Goal: Task Accomplishment & Management: Manage account settings

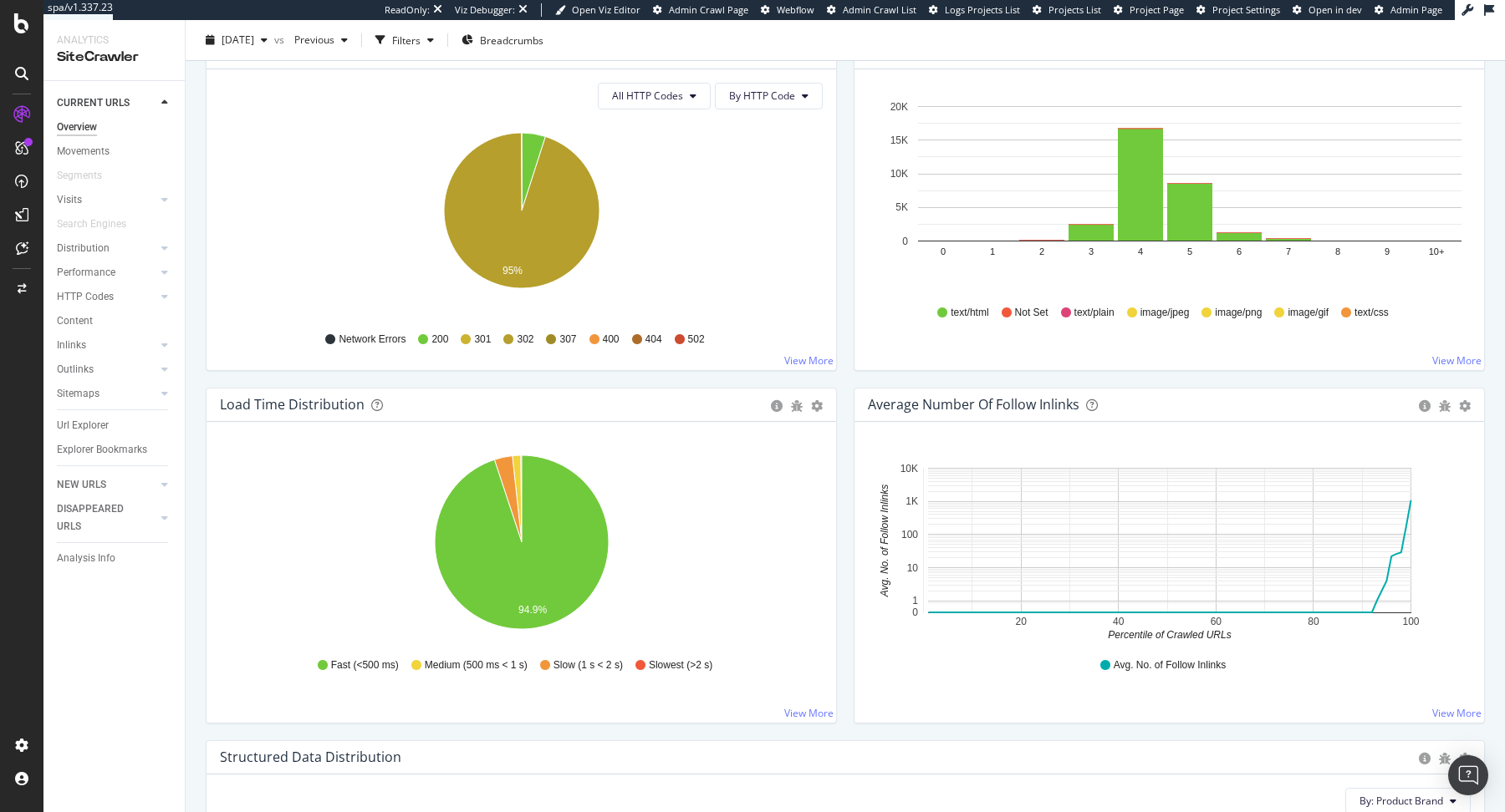
scroll to position [950, 0]
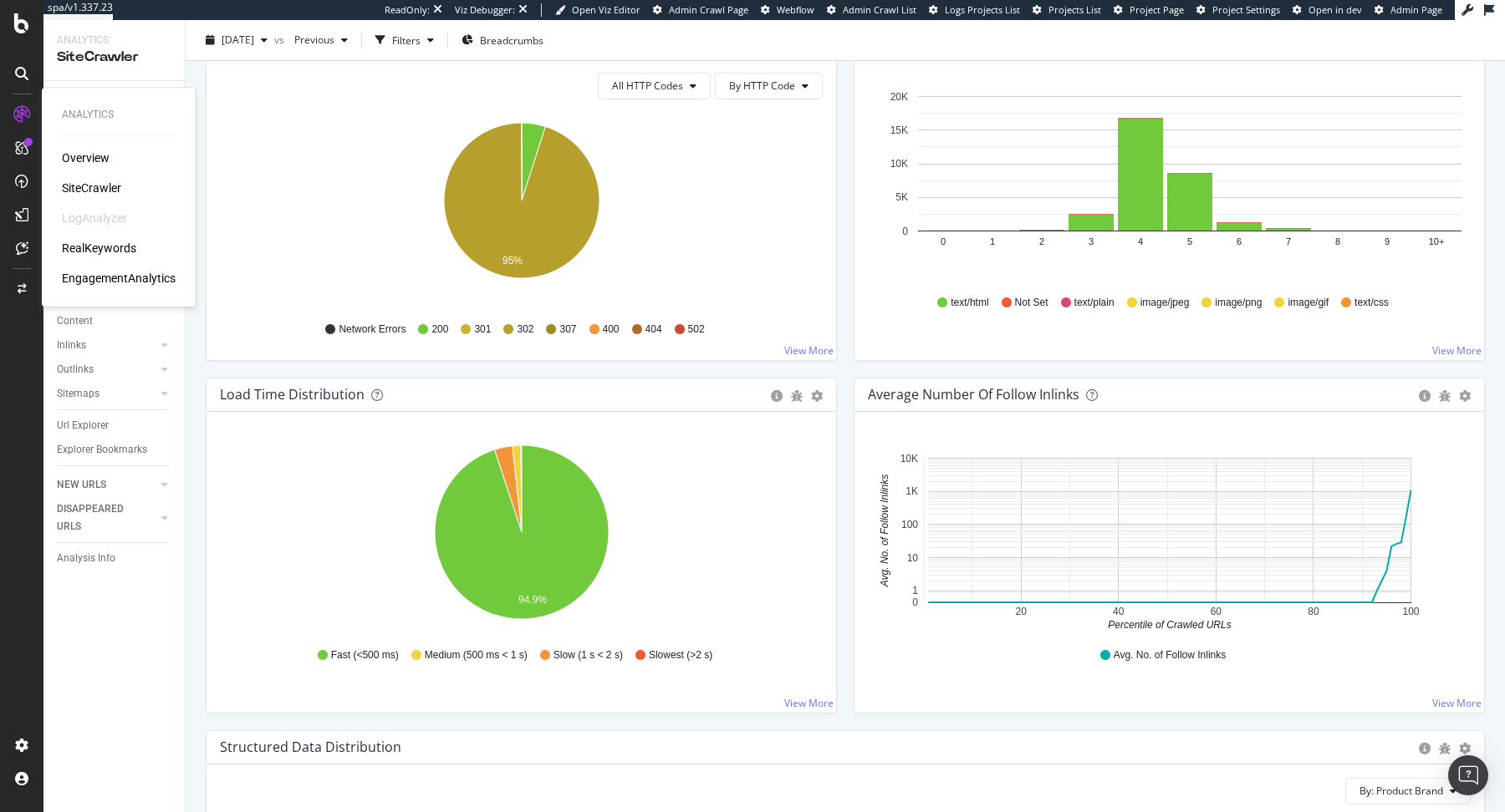
click at [98, 245] on div "RealKeywords" at bounding box center [99, 248] width 75 height 17
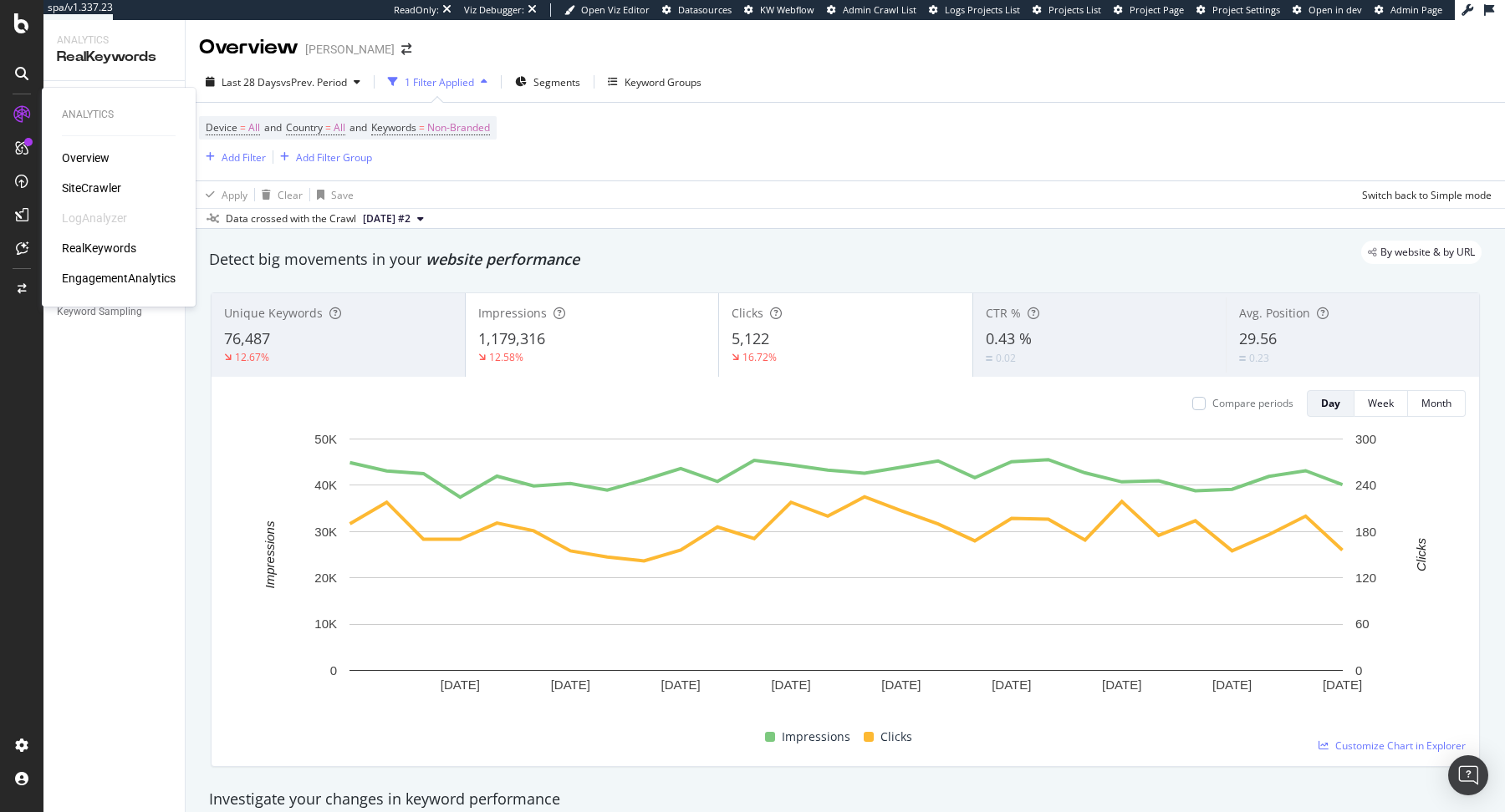
click at [83, 188] on div "SiteCrawler" at bounding box center [91, 188] width 59 height 17
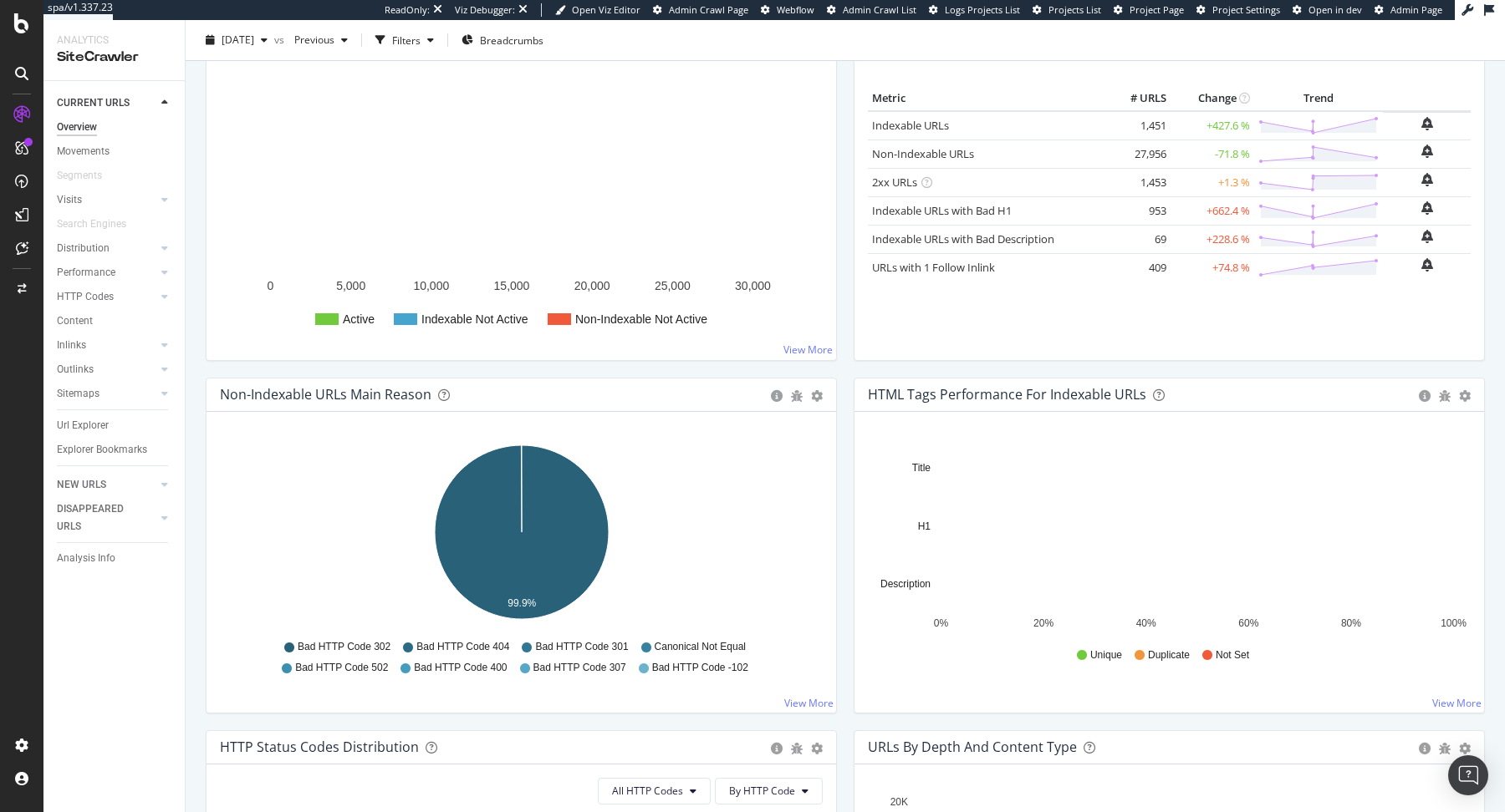
scroll to position [254, 0]
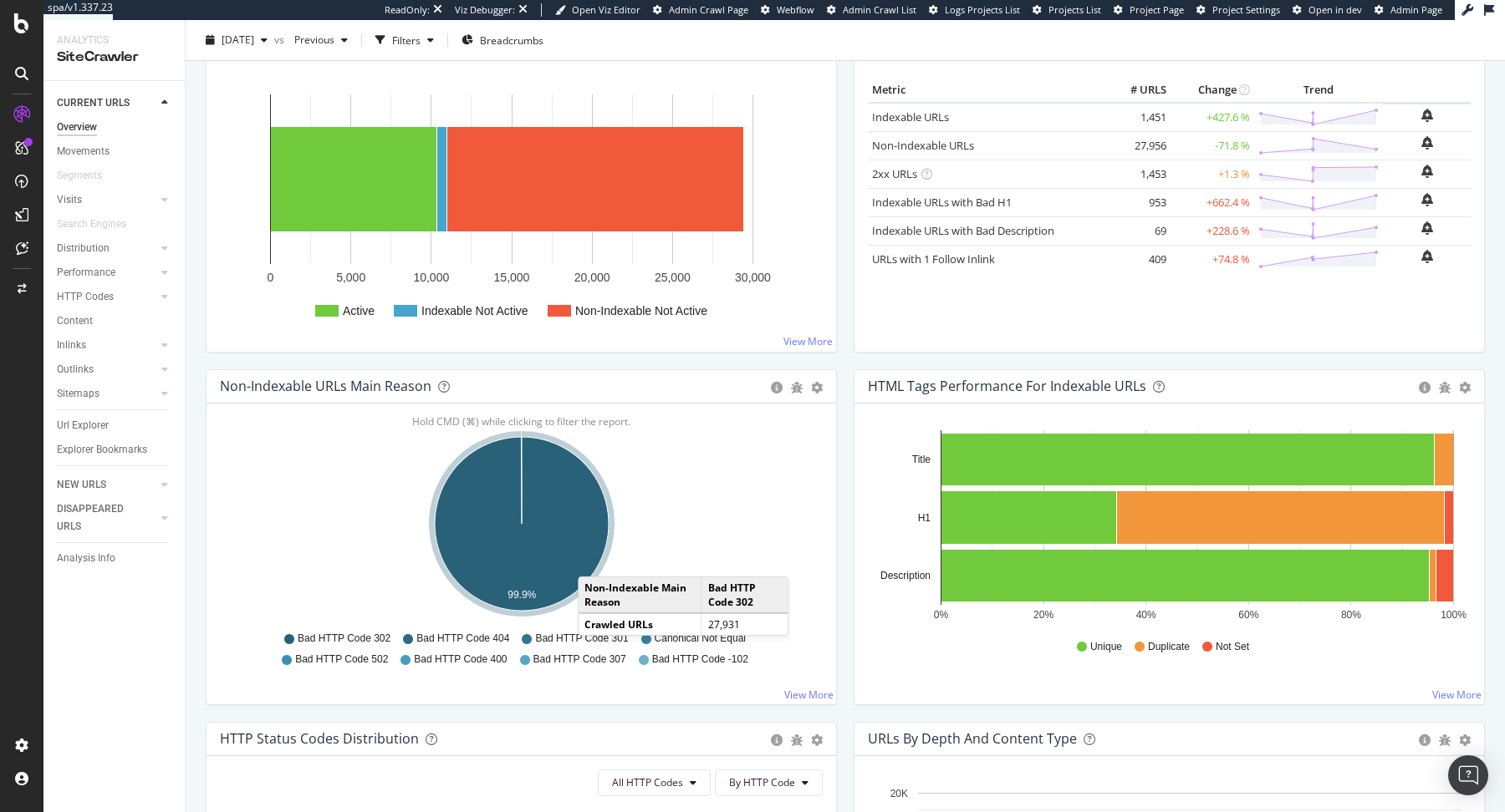
click at [594, 558] on icon "A chart." at bounding box center [521, 524] width 174 height 174
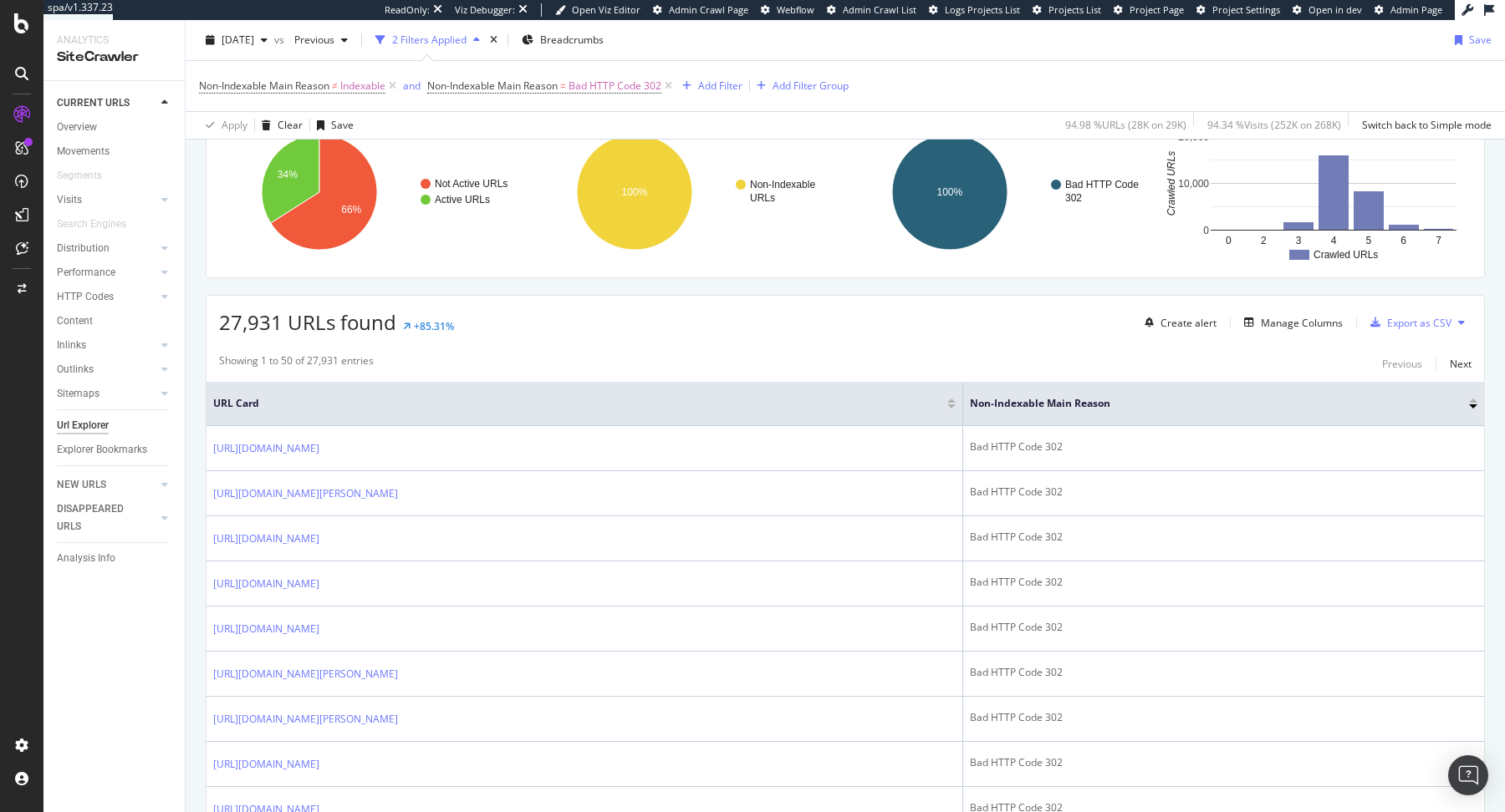
scroll to position [146, 0]
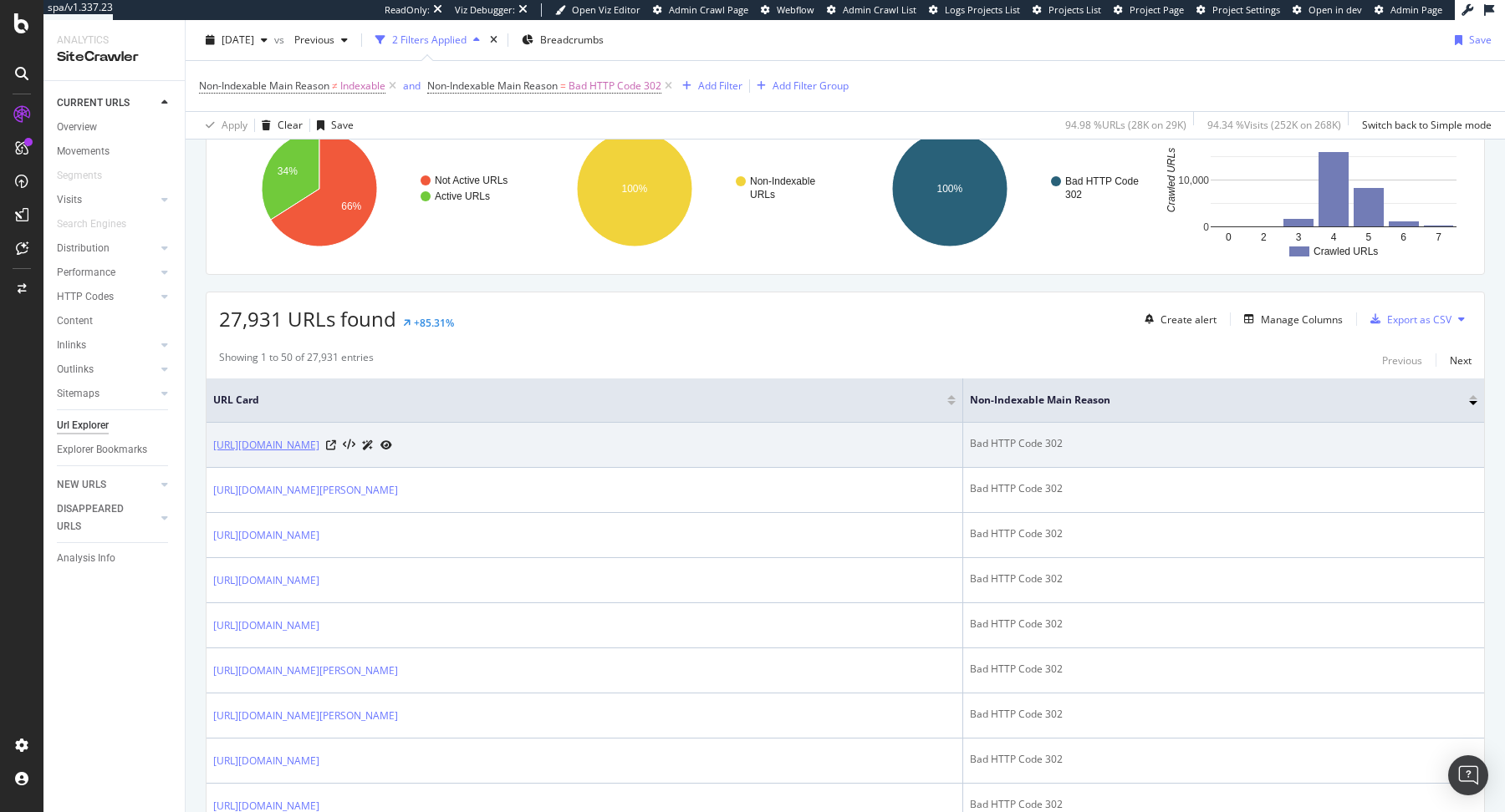
click at [320, 441] on link "[URL][DOMAIN_NAME]" at bounding box center [266, 445] width 106 height 17
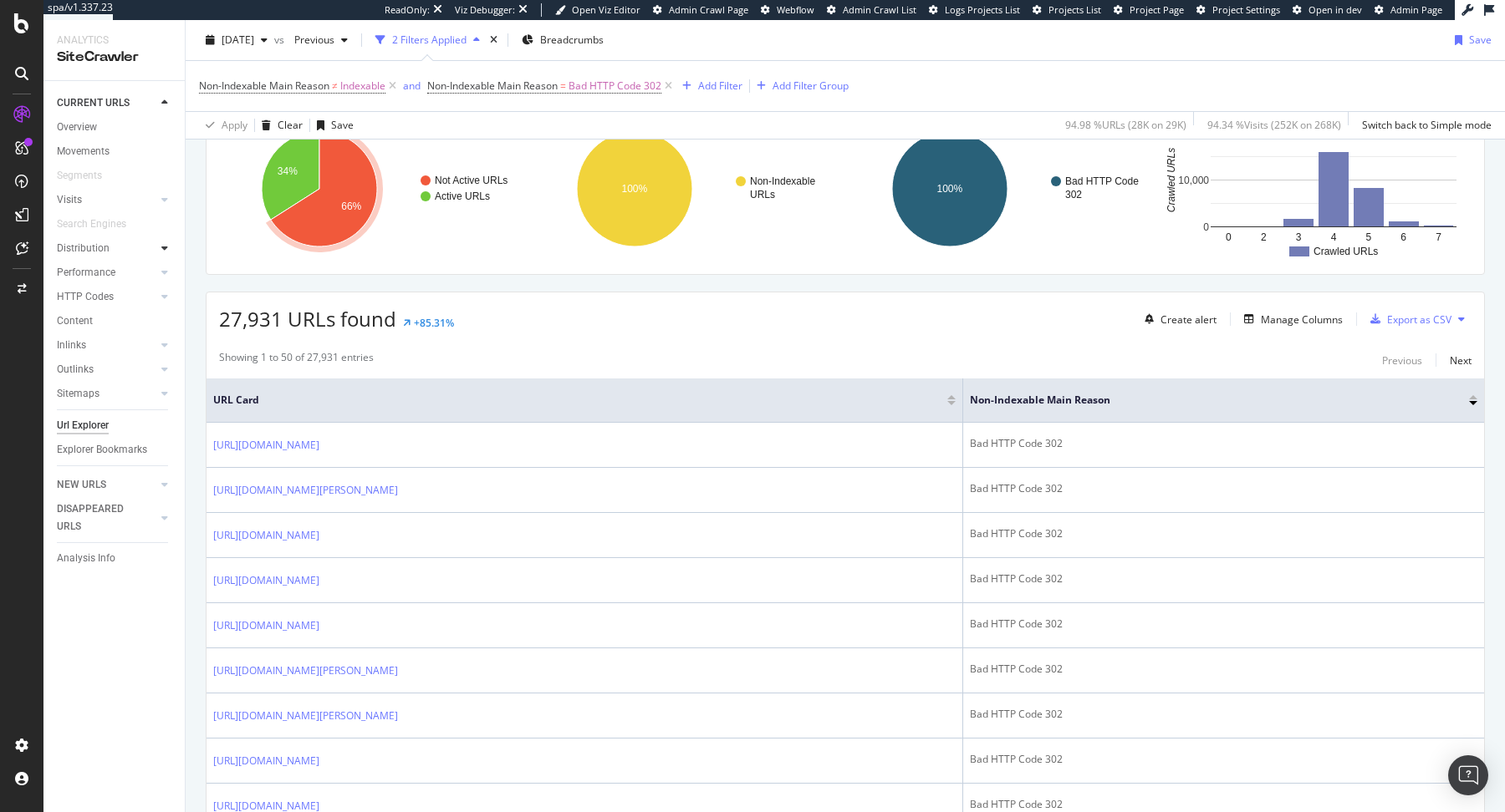
click at [162, 251] on icon at bounding box center [165, 248] width 7 height 10
click at [103, 274] on div "Top Charts" at bounding box center [89, 273] width 50 height 17
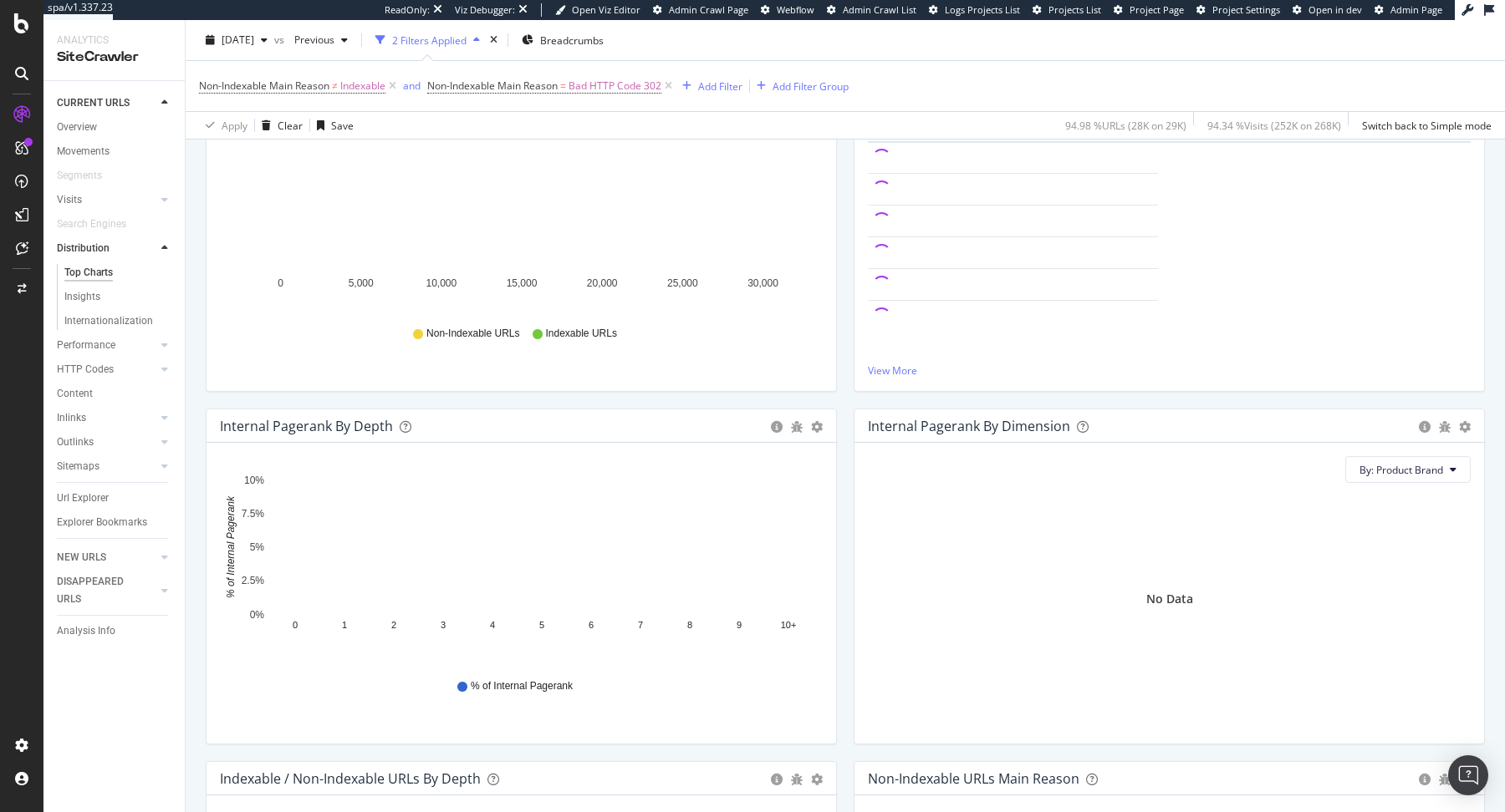
scroll to position [68, 0]
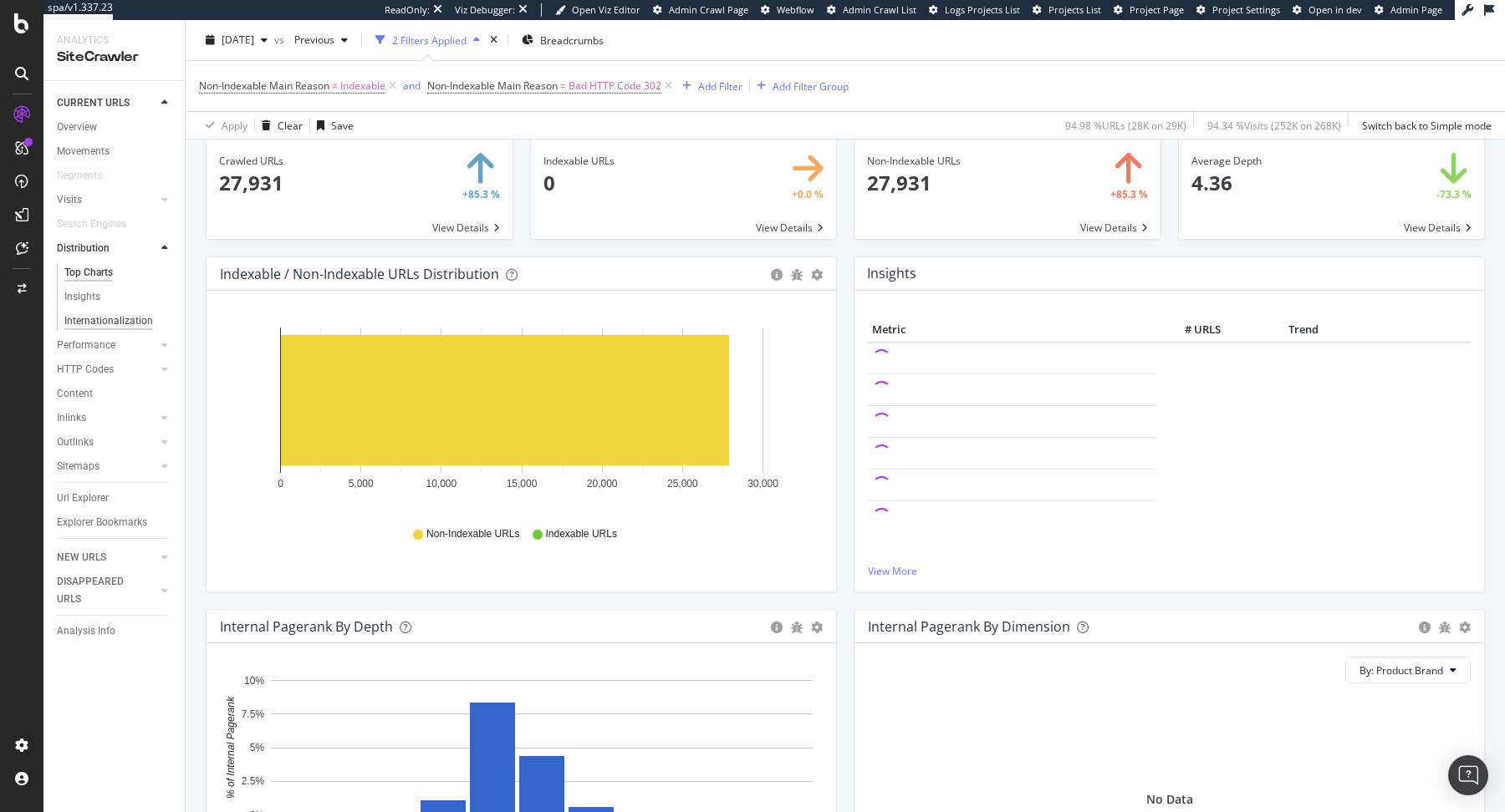
click at [85, 320] on div "Internationalization" at bounding box center [109, 321] width 89 height 17
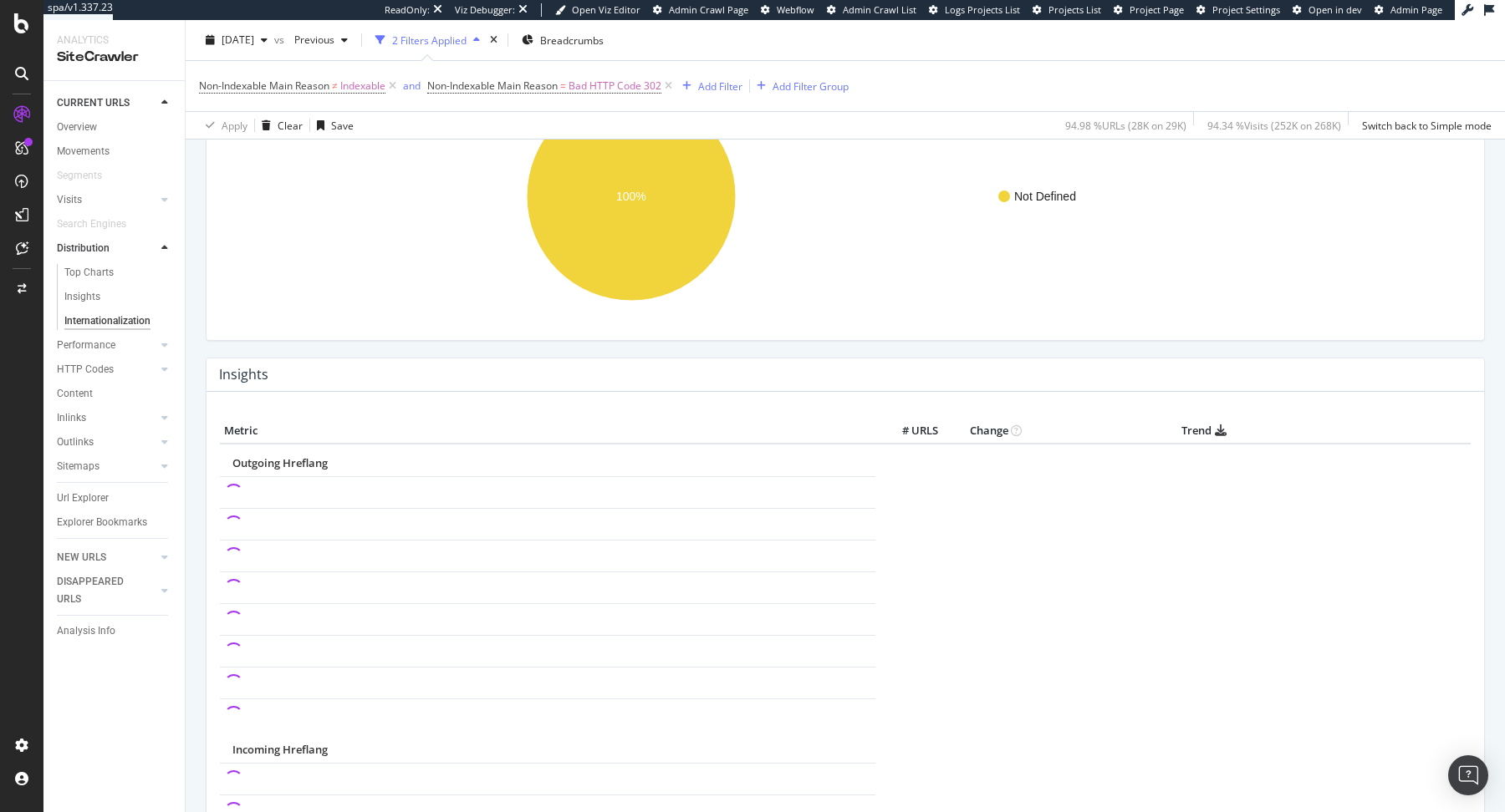
scroll to position [203, 0]
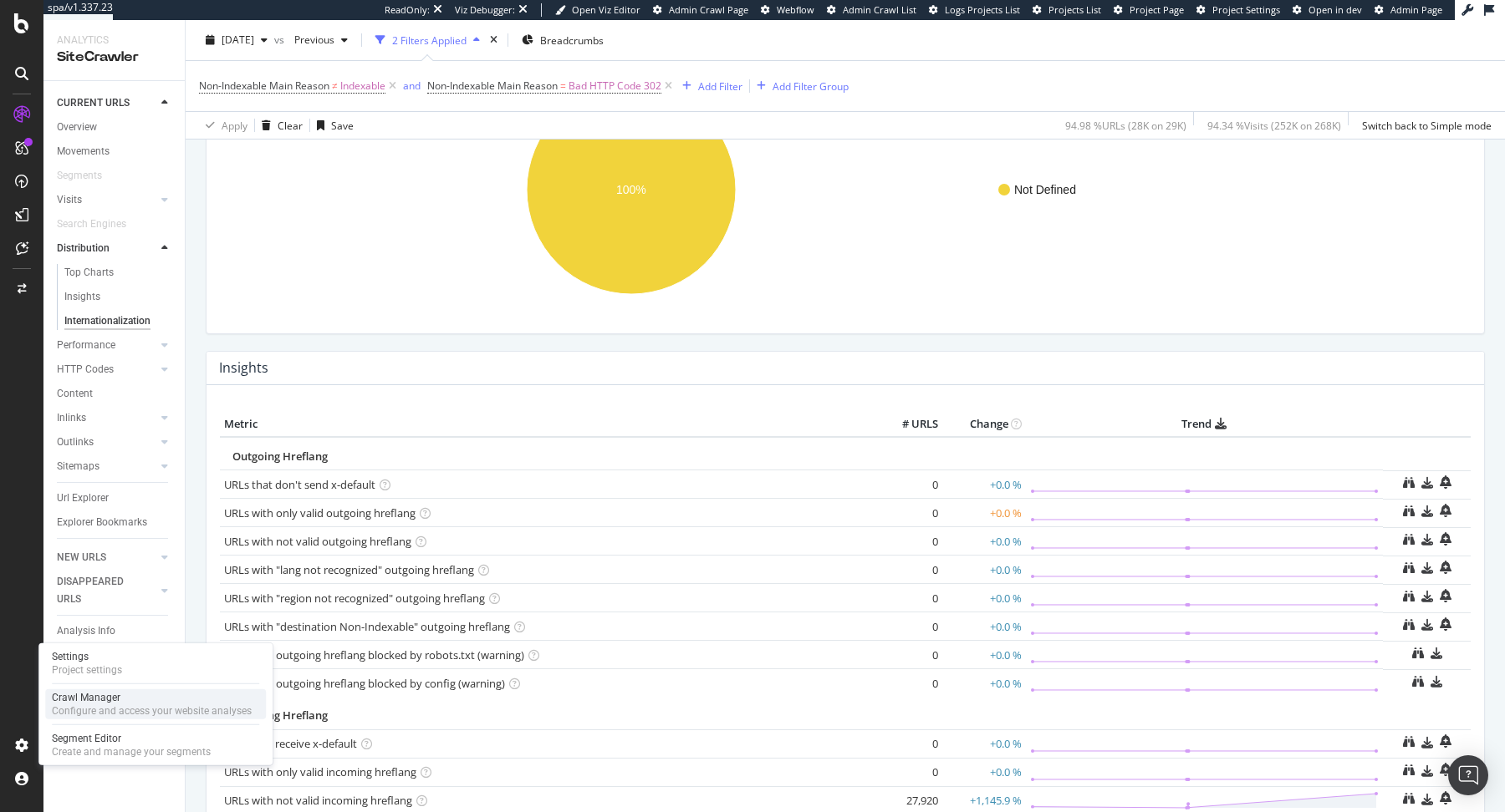
click at [118, 700] on div "Crawl Manager" at bounding box center [152, 697] width 200 height 13
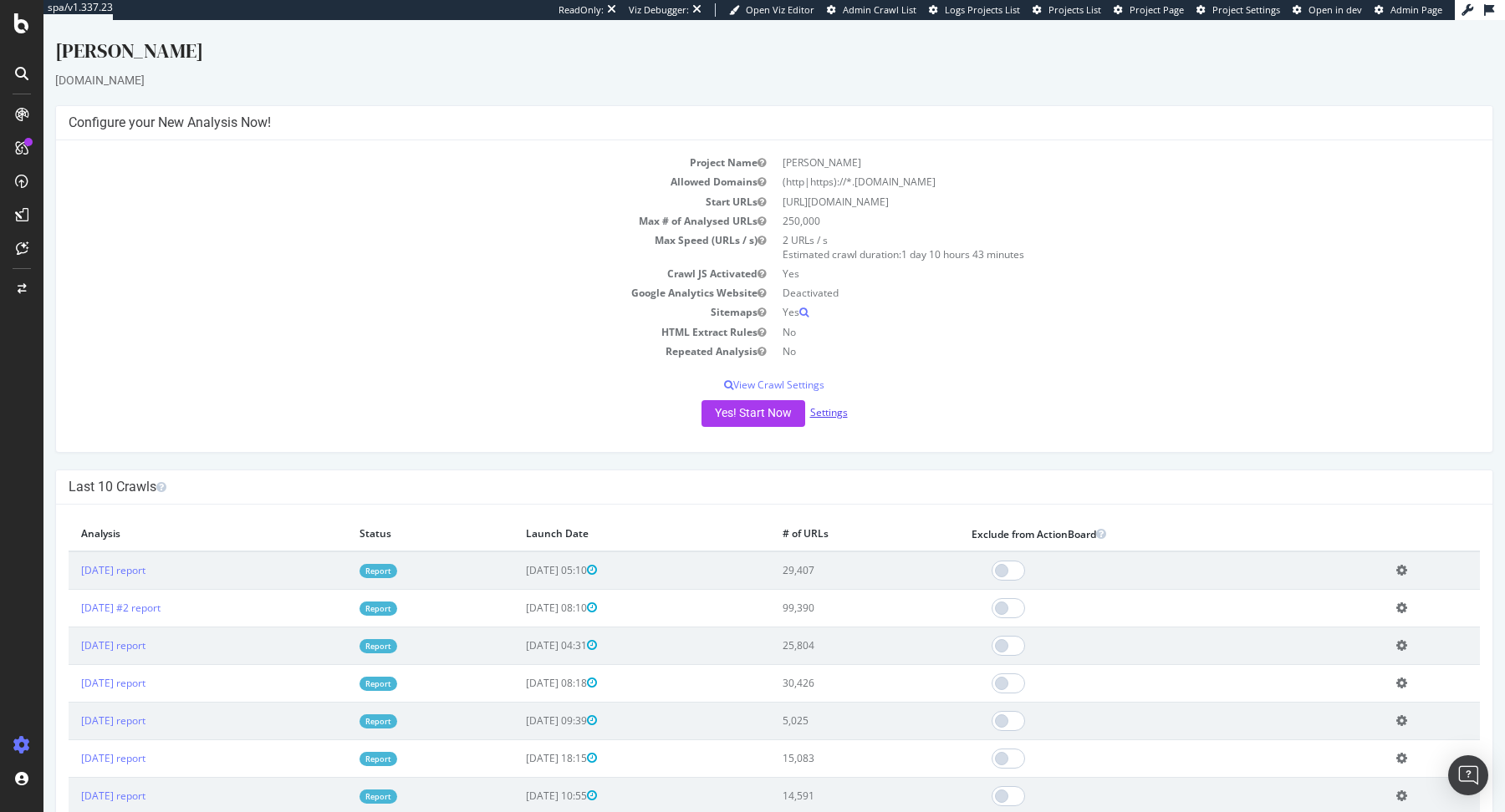
click at [838, 413] on link "Settings" at bounding box center [829, 413] width 37 height 14
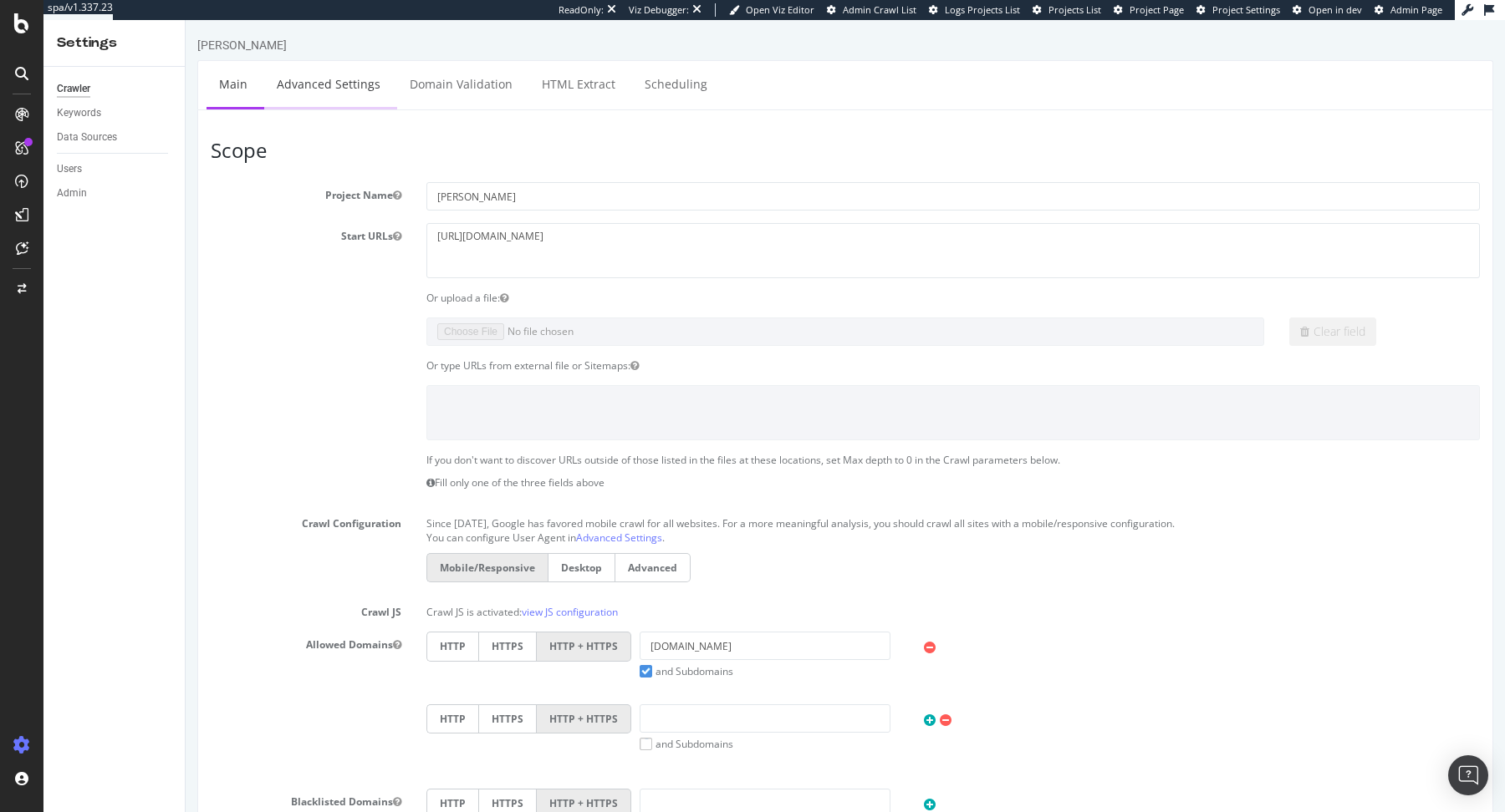
click at [322, 93] on link "Advanced Settings" at bounding box center [328, 83] width 129 height 46
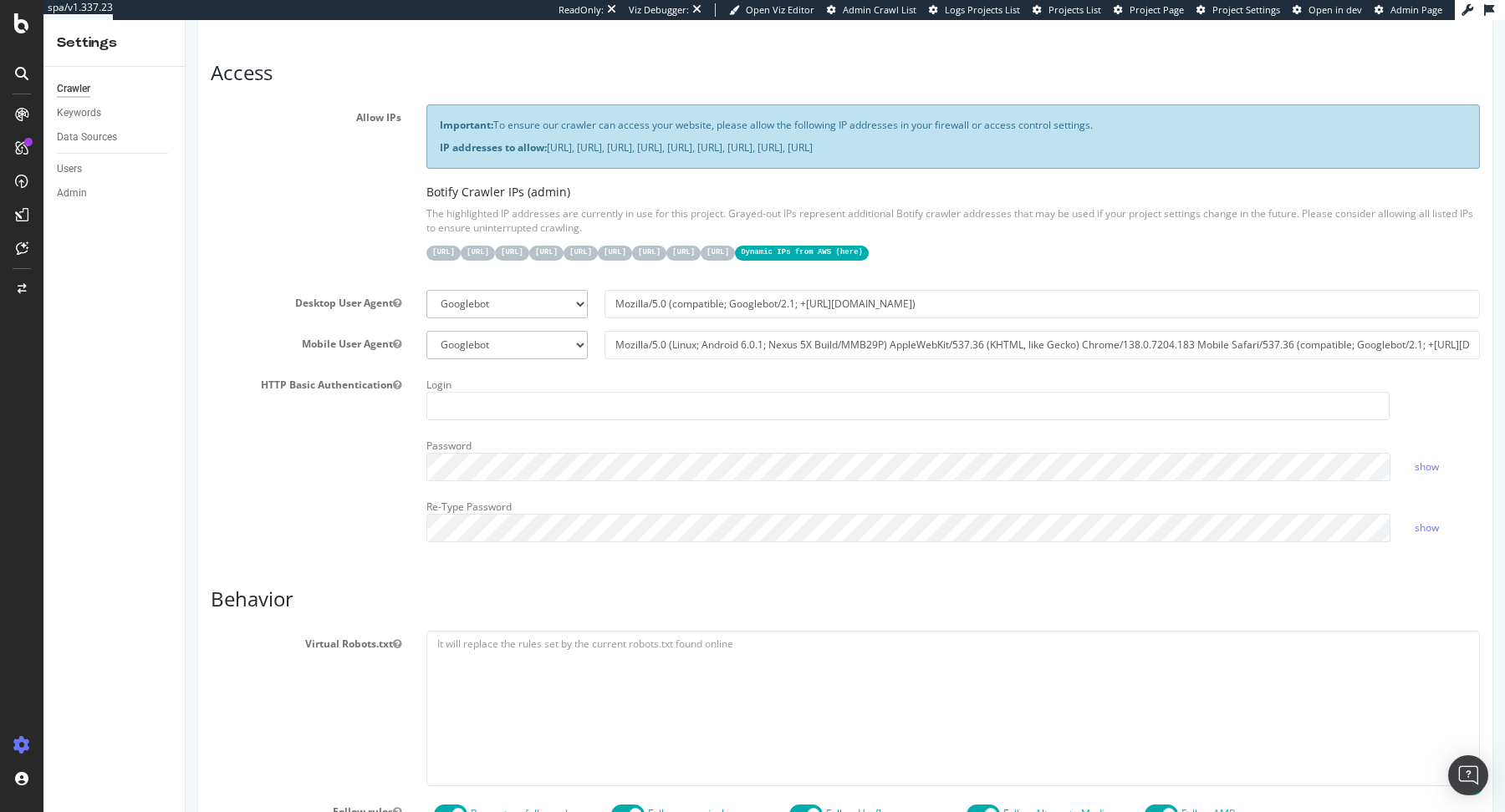
scroll to position [172, 0]
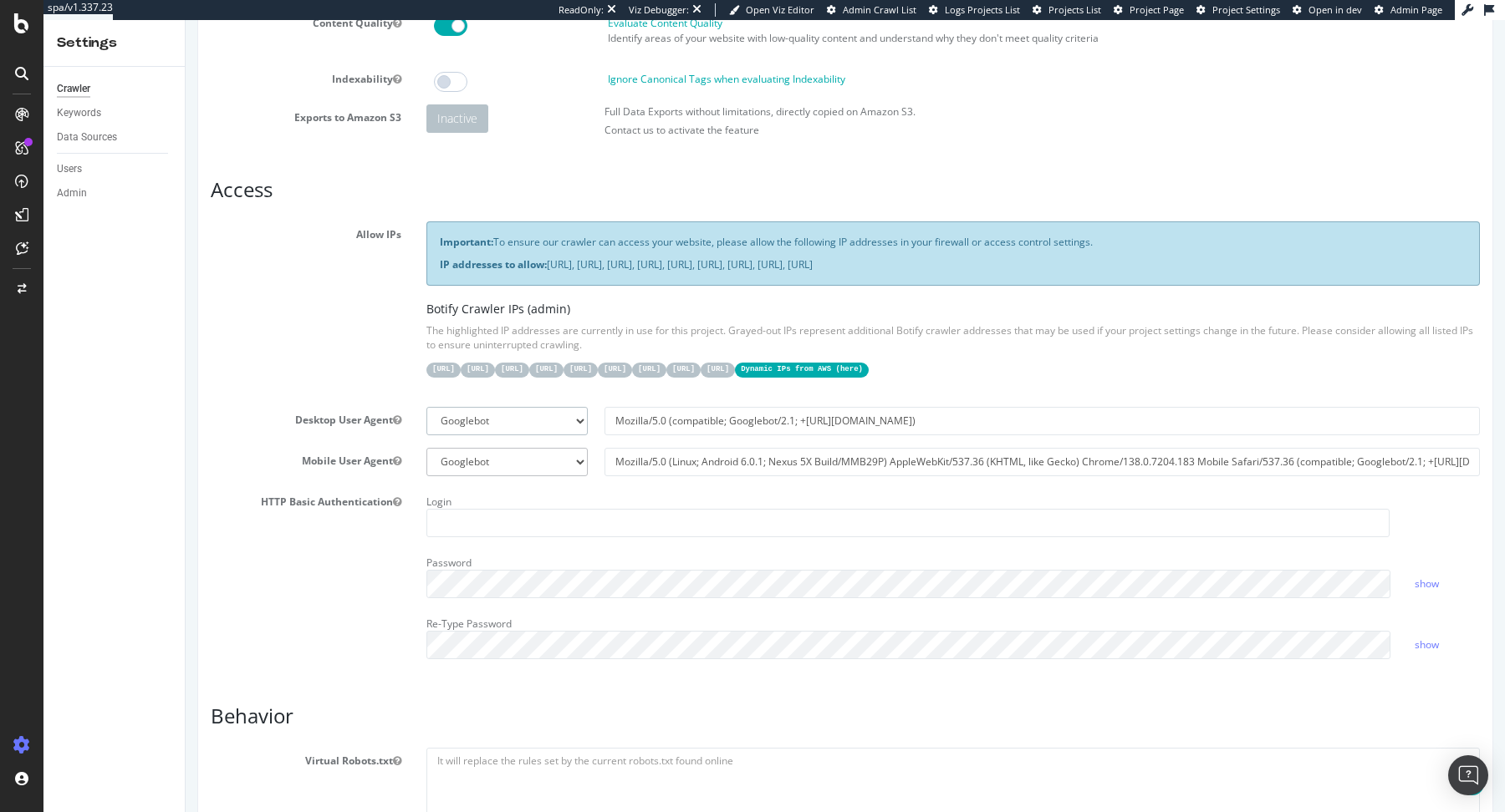
click at [522, 423] on select "Botify Googlebot Chrome Firefox Edge Custom" at bounding box center [507, 421] width 162 height 29
select select "Mozilla/5.0 (Windows NT 10.0; Win64; x64; rv:141.0) Gecko/20100101 Firefox/141.0"
click at [427, 407] on select "Botify Googlebot Chrome Firefox Edge Custom" at bounding box center [507, 421] width 162 height 29
type input "Mozilla/5.0 (Windows NT 10.0; Win64; x64; rv:141.0) Gecko/20100101 Firefox/141.0"
click at [569, 454] on select "Botify Googlebot Safari iPhone Safari iPad Chrome Android Custom" at bounding box center [507, 462] width 162 height 29
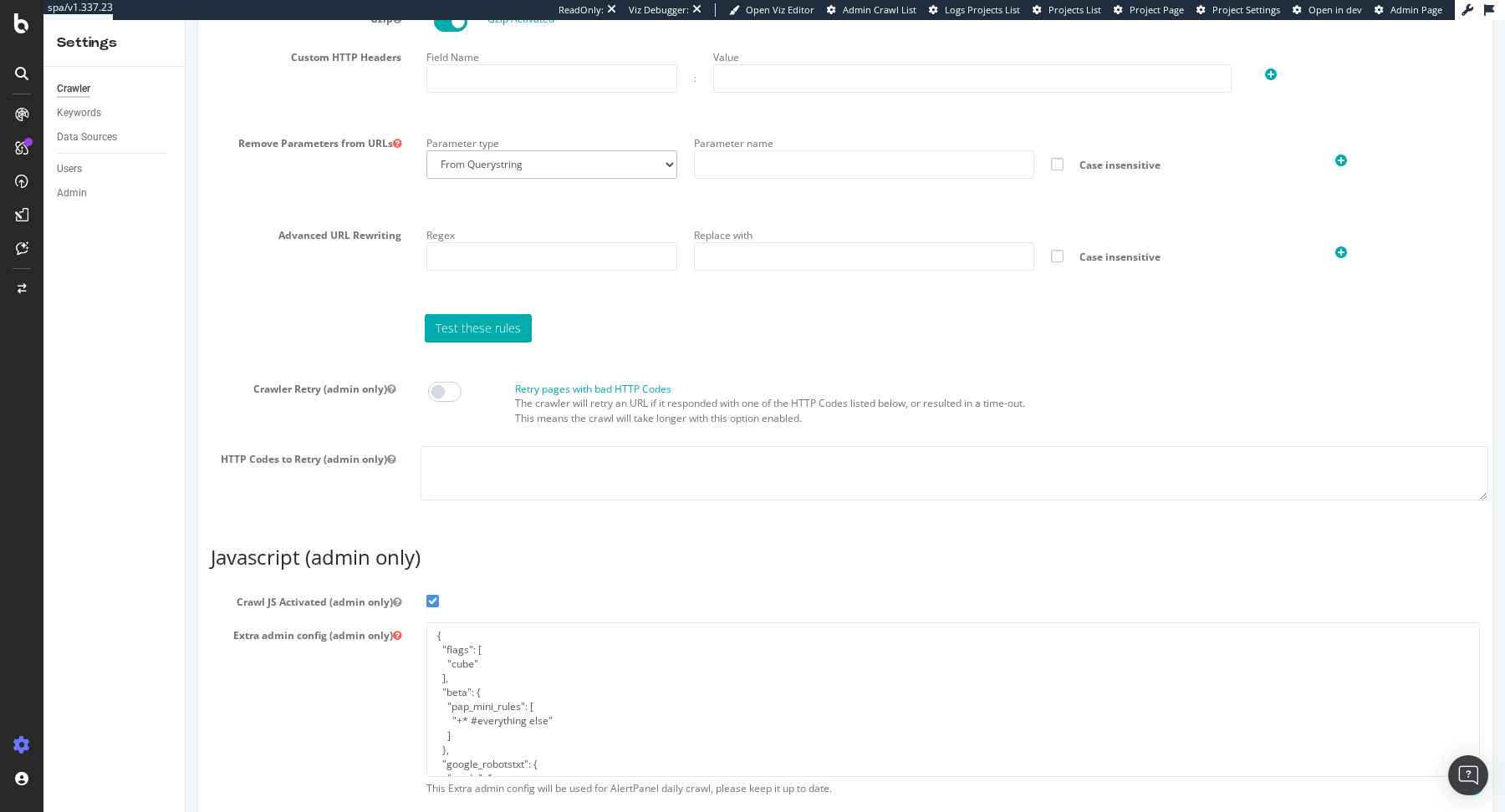
scroll to position [1214, 0]
